Goal: Information Seeking & Learning: Learn about a topic

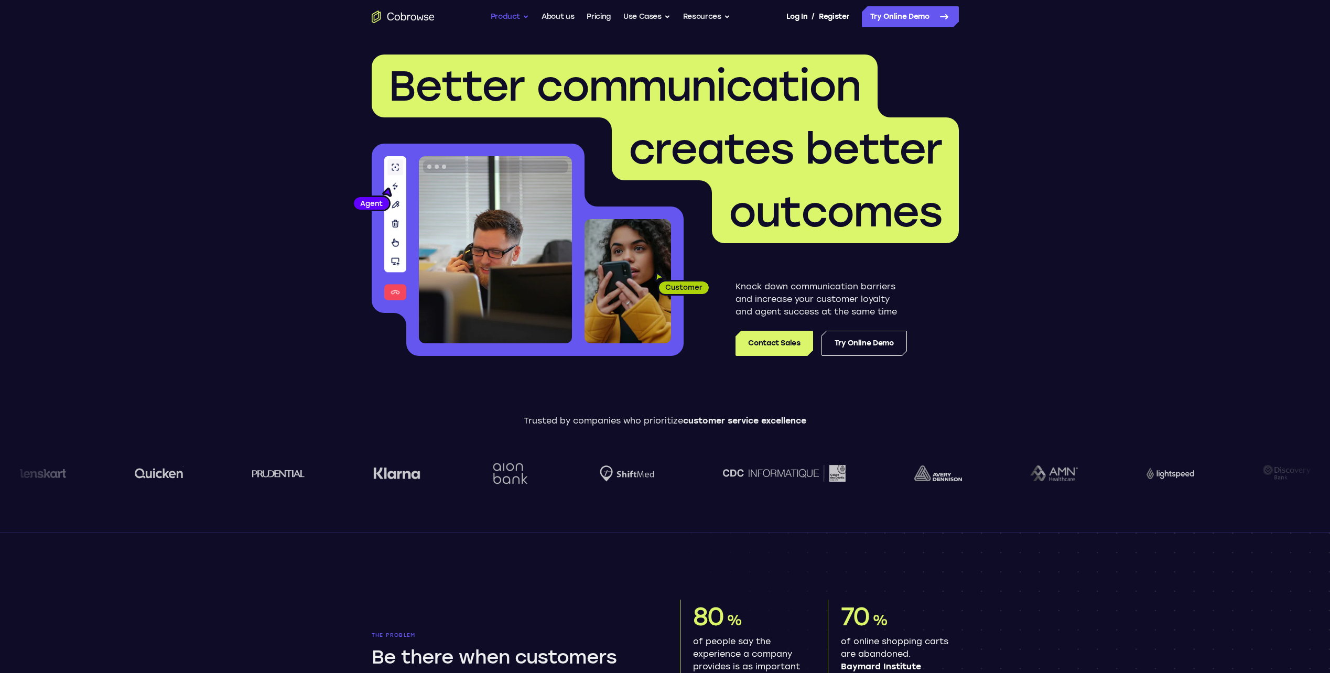
click at [529, 14] on button "Product" at bounding box center [510, 16] width 39 height 21
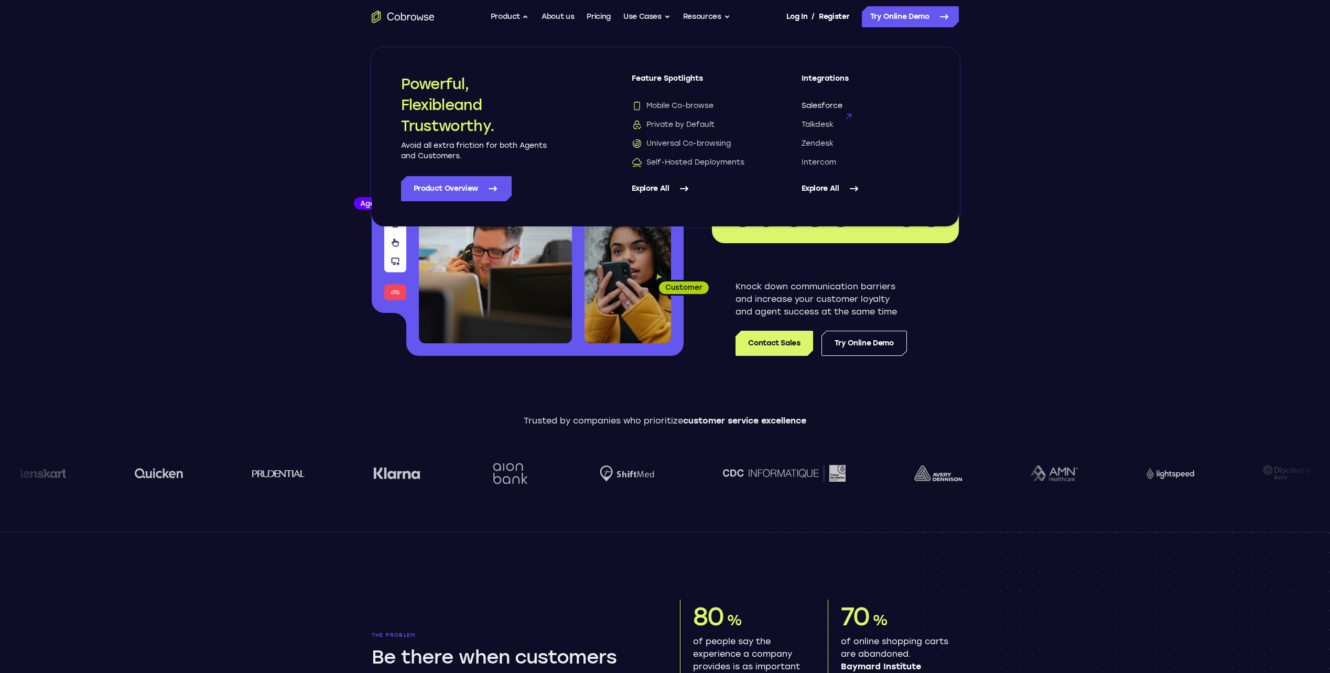
click at [813, 101] on span "Salesforce" at bounding box center [822, 106] width 41 height 10
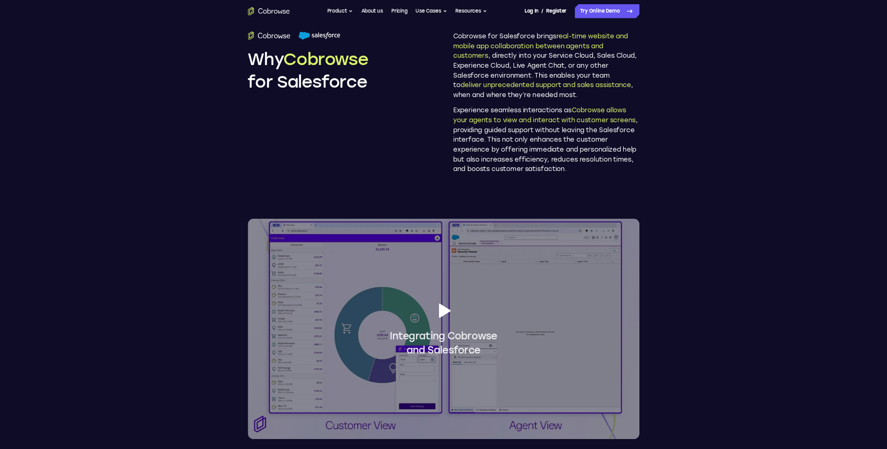
scroll to position [629, 0]
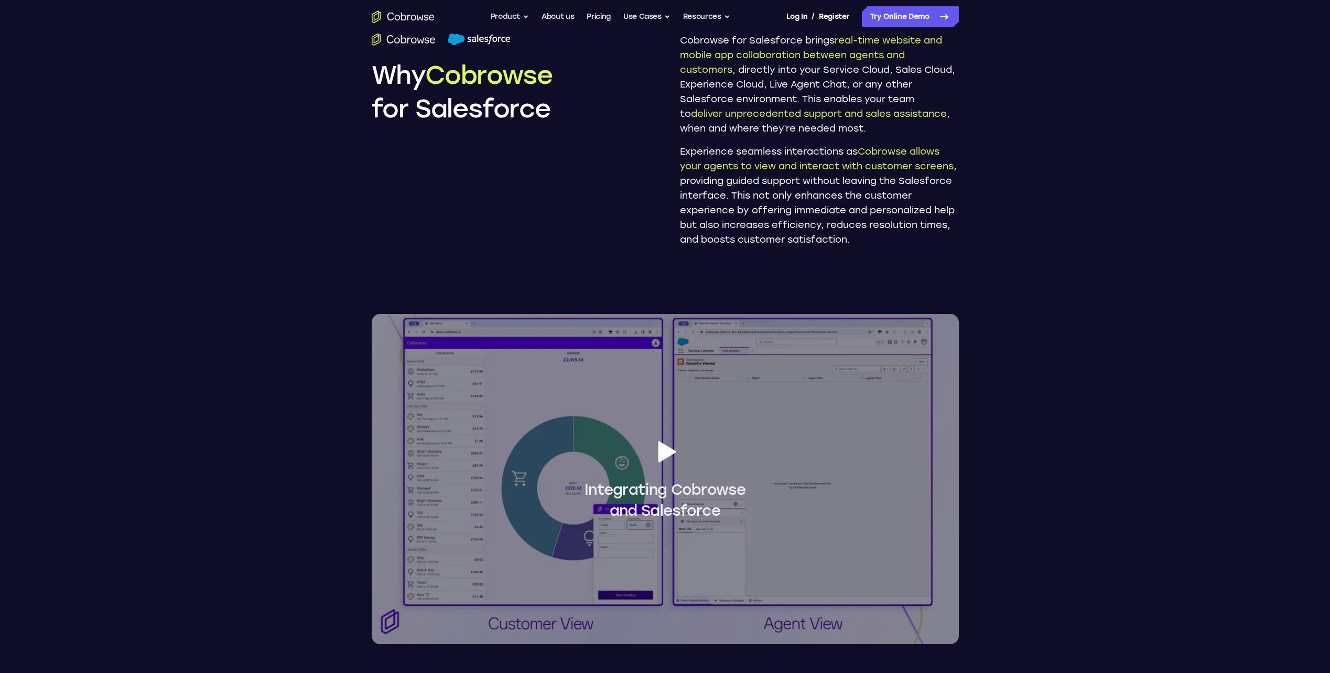
click at [657, 437] on icon at bounding box center [665, 451] width 29 height 29
